Goal: Find specific page/section: Find specific page/section

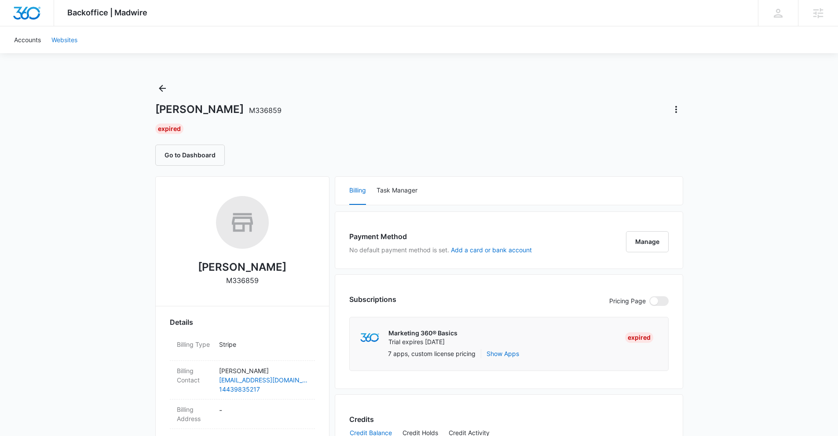
click at [69, 39] on link "Websites" at bounding box center [64, 39] width 37 height 27
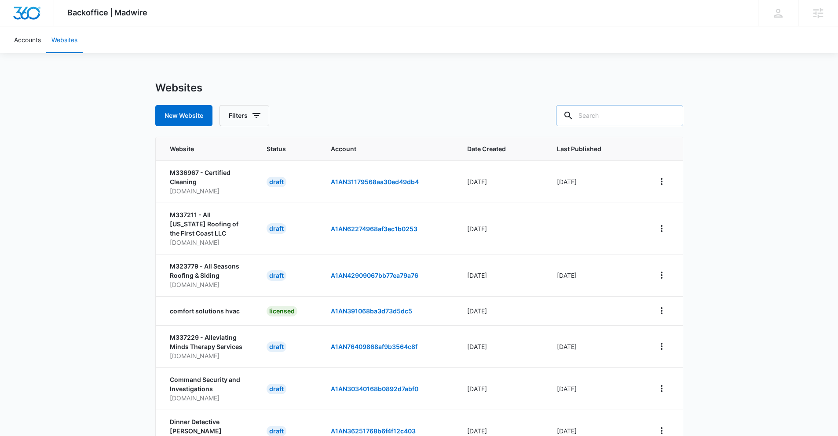
click at [603, 113] on input "text" at bounding box center [619, 115] width 127 height 21
type input "nar"
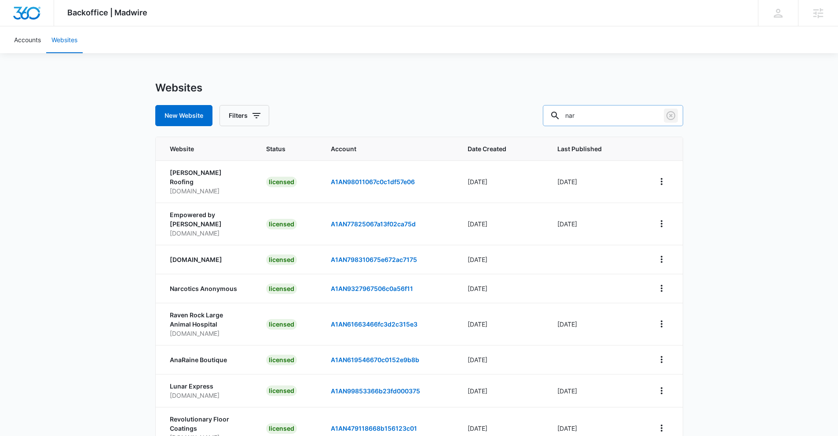
click at [671, 121] on button "Clear" at bounding box center [671, 116] width 14 height 14
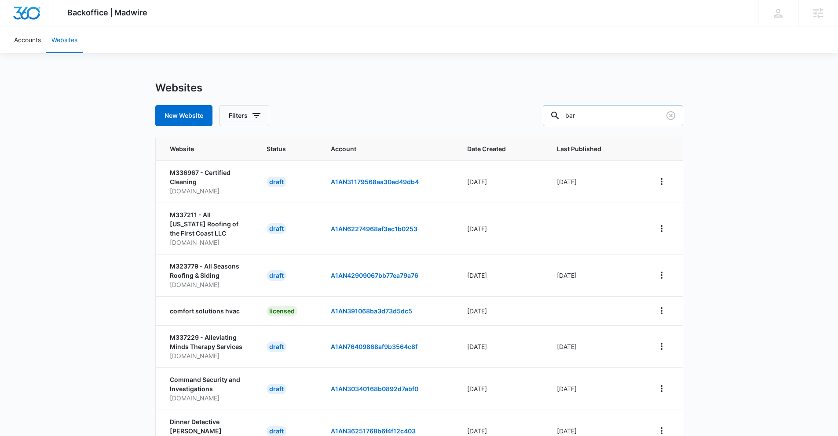
type input "bar"
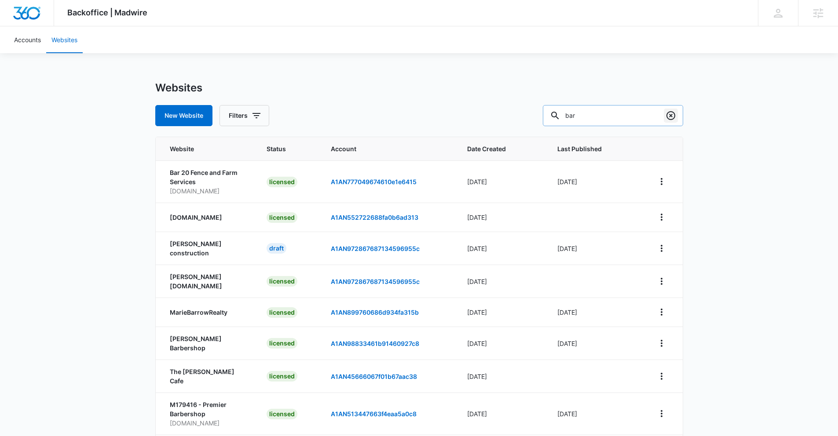
click at [666, 114] on icon "Clear" at bounding box center [671, 115] width 11 height 11
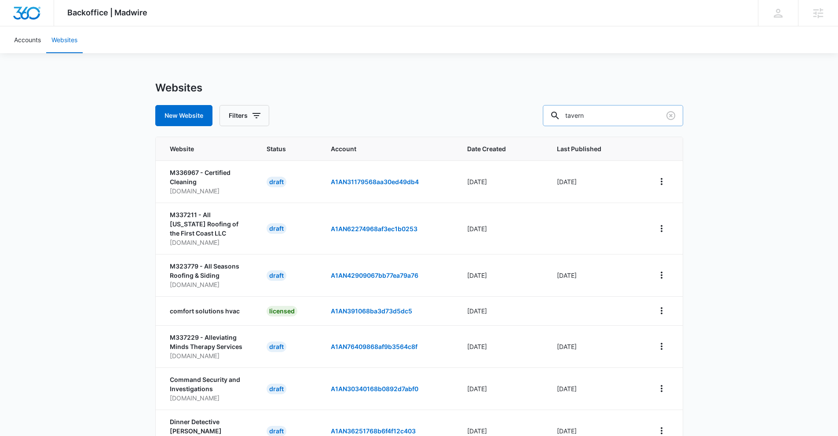
type input "tavern"
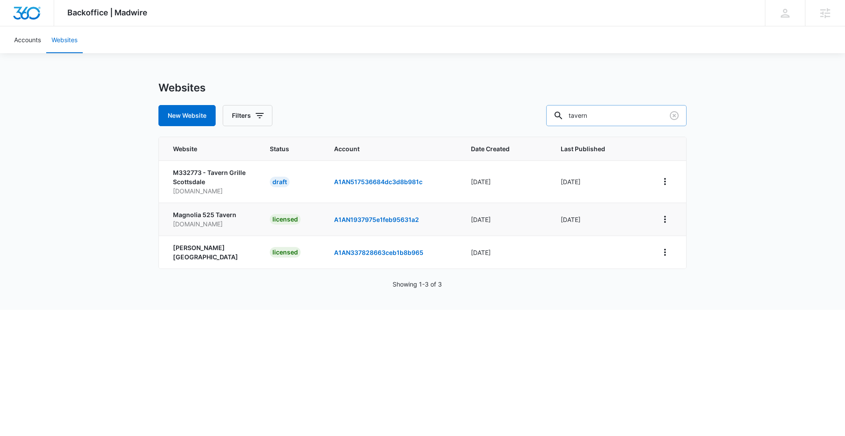
click at [541, 208] on td "[DATE]" at bounding box center [505, 219] width 90 height 33
click at [543, 214] on td "[DATE]" at bounding box center [505, 219] width 90 height 33
click at [246, 210] on p "Magnolia 525 Tavern" at bounding box center [211, 214] width 76 height 9
drag, startPoint x: 253, startPoint y: 224, endPoint x: 172, endPoint y: 224, distance: 80.9
click at [160, 222] on td "Magnolia 525 Tavern [DOMAIN_NAME]" at bounding box center [209, 219] width 100 height 33
